Goal: Task Accomplishment & Management: Manage account settings

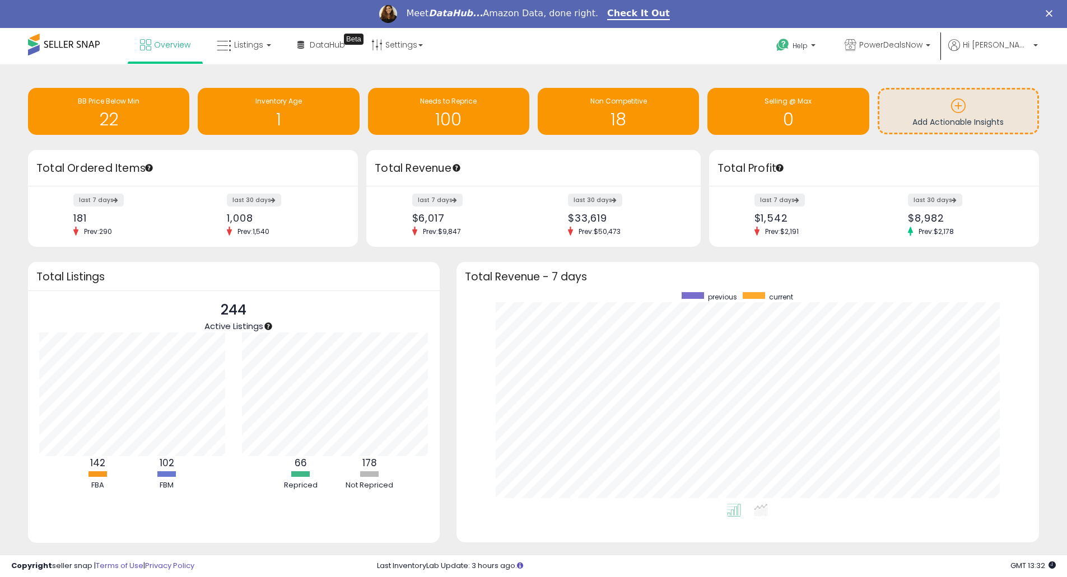
click at [254, 22] on div "Meet DataHub... Amazon Data, done right. Check It Out" at bounding box center [533, 13] width 1067 height 19
drag, startPoint x: 253, startPoint y: 22, endPoint x: 251, endPoint y: 41, distance: 19.2
click at [251, 41] on span "Listings" at bounding box center [248, 44] width 29 height 11
click at [251, 82] on icon at bounding box center [252, 83] width 49 height 15
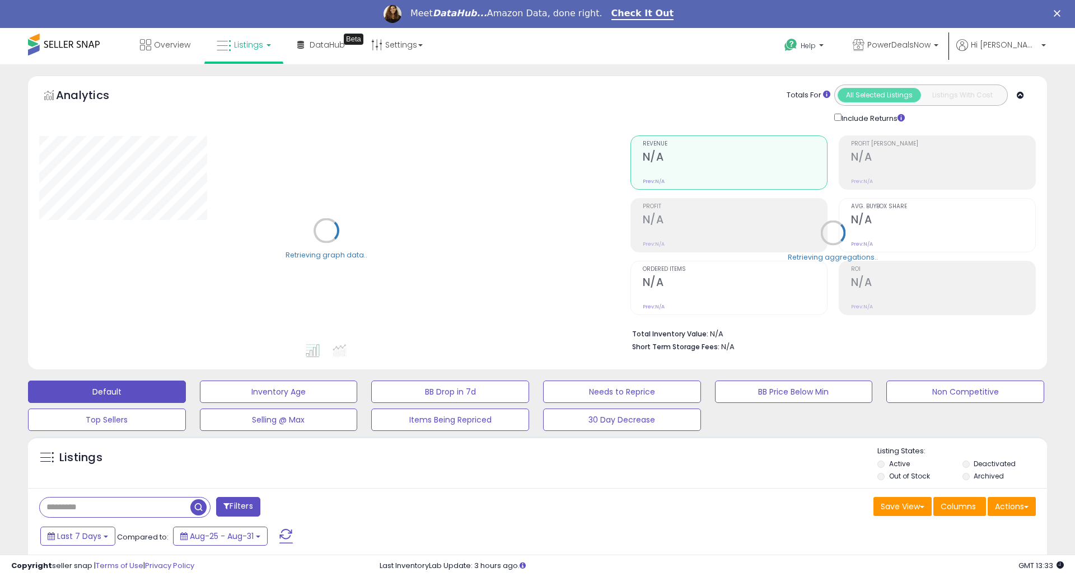
select select "**"
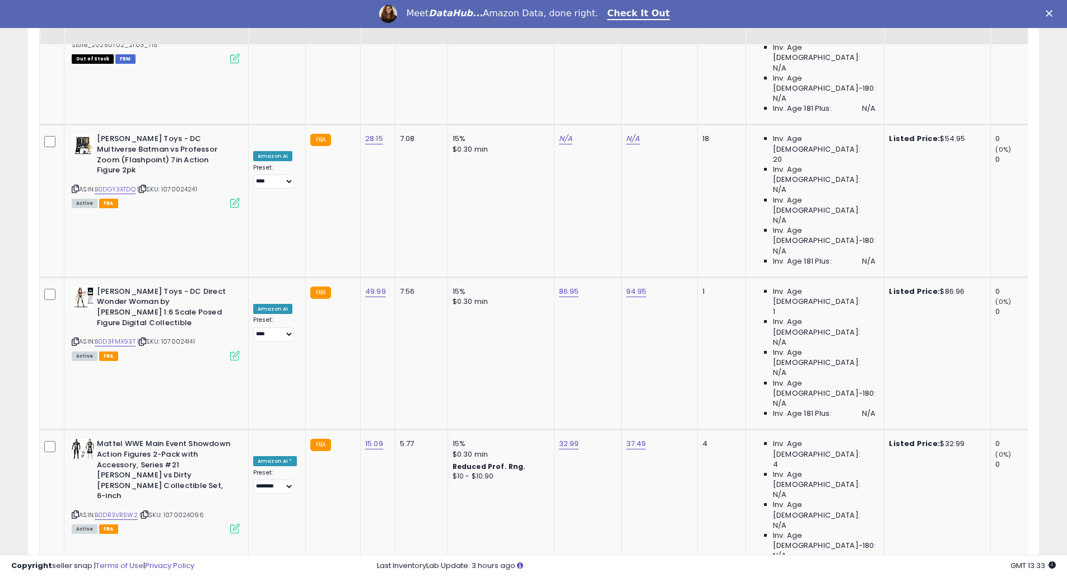
scroll to position [230, 586]
